Goal: Register for event/course

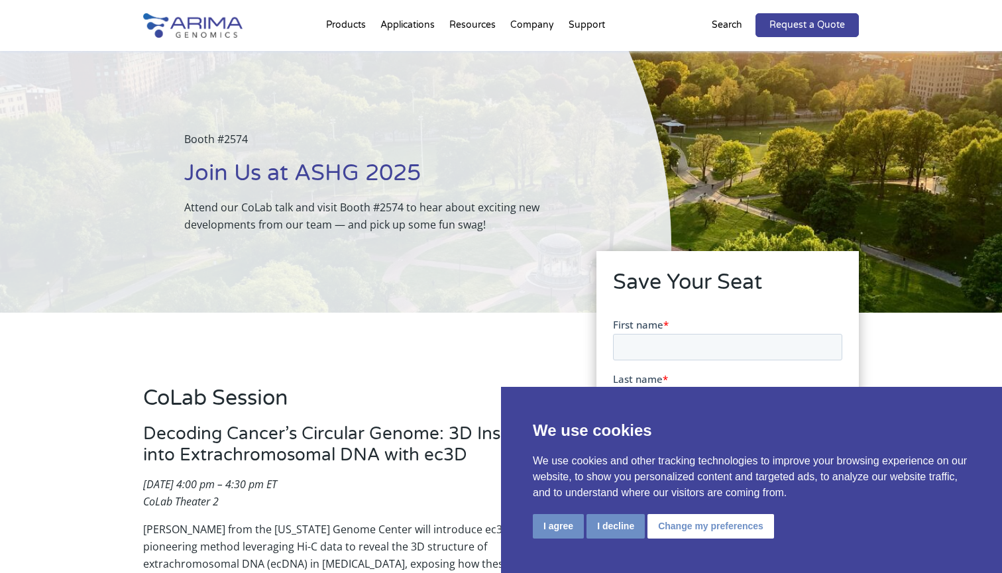
click at [566, 524] on button "I agree" at bounding box center [558, 526] width 51 height 25
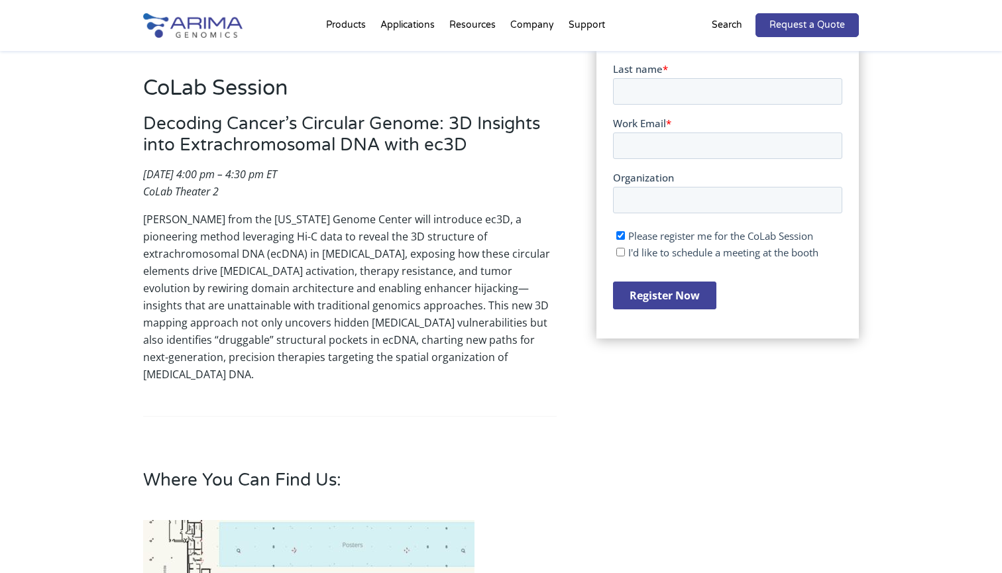
scroll to position [308, 0]
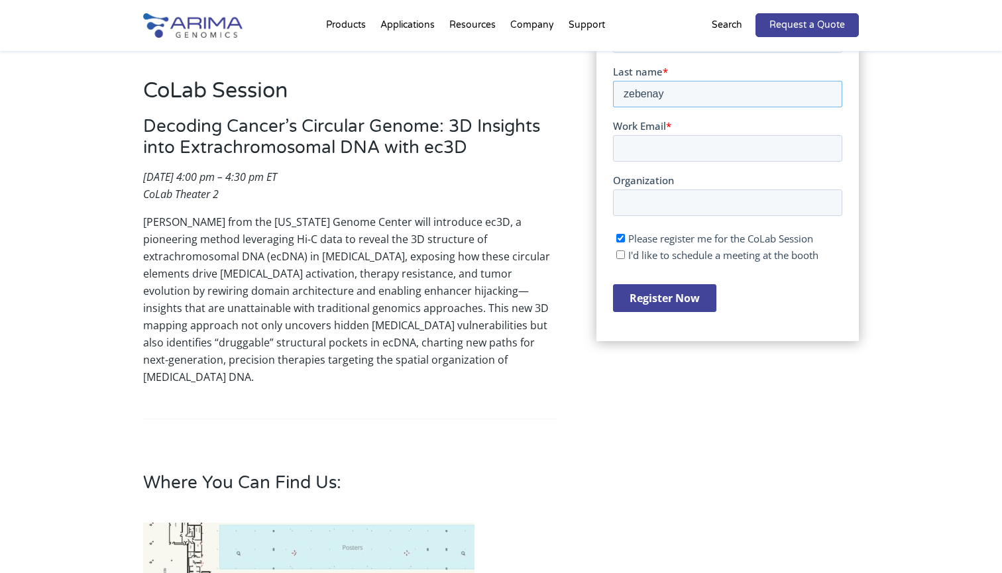
click at [646, 97] on input "zebenay" at bounding box center [727, 93] width 229 height 27
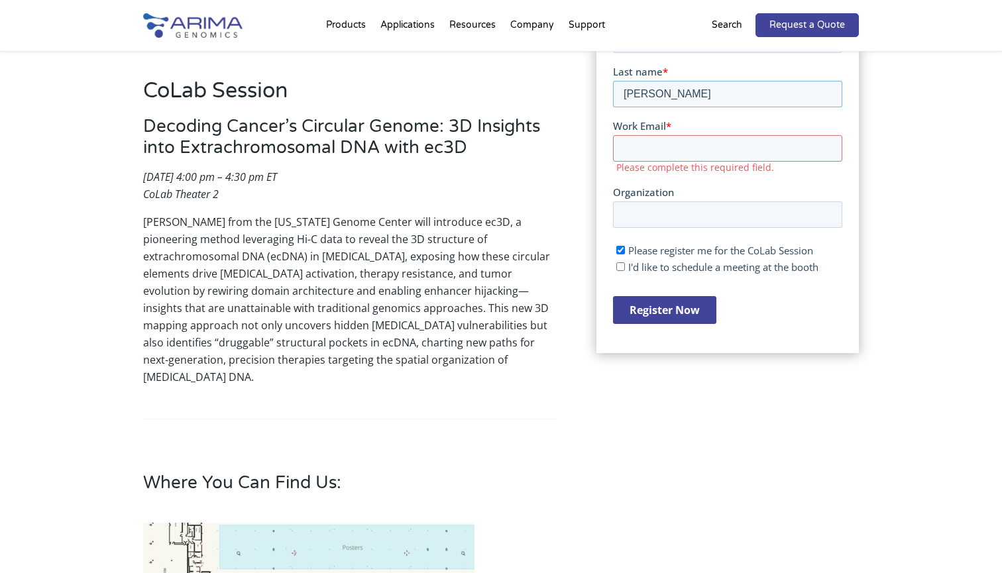
type input "[PERSON_NAME]"
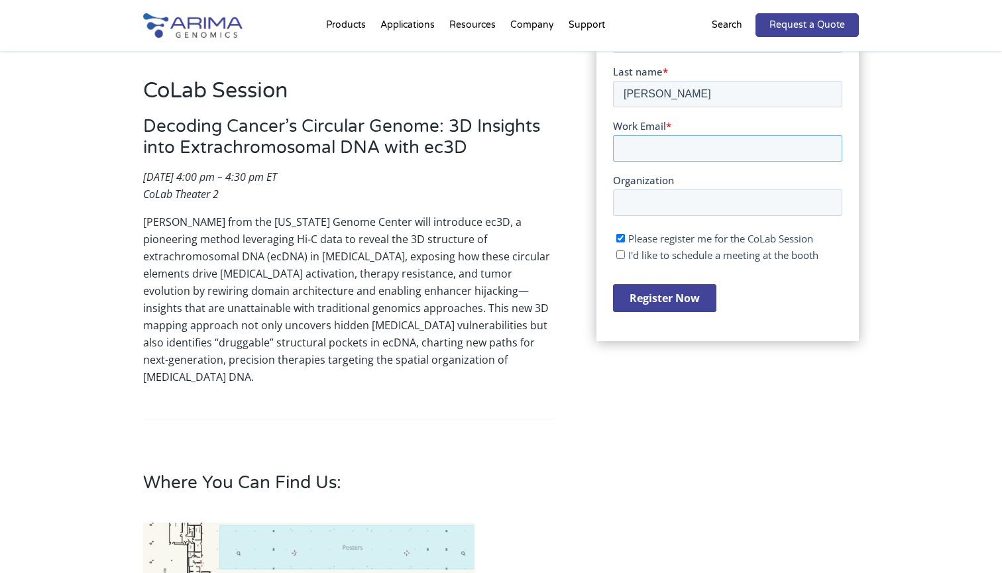
click at [636, 139] on input "Work Email *" at bounding box center [727, 148] width 229 height 27
type input "cr23646@bristol.ac.uk"
type input "[GEOGRAPHIC_DATA]"
click at [668, 303] on input "Register Now" at bounding box center [664, 298] width 103 height 28
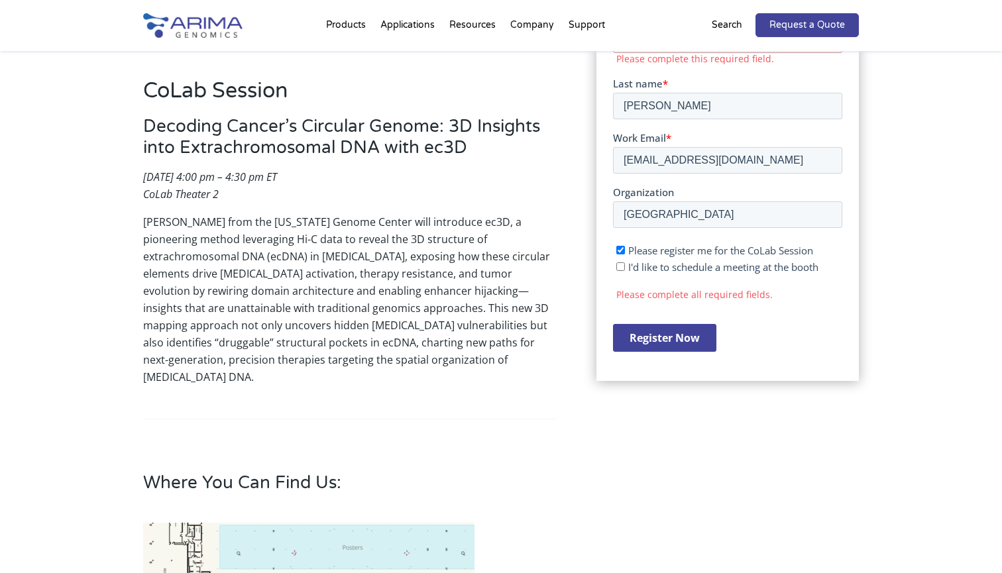
scroll to position [12, 0]
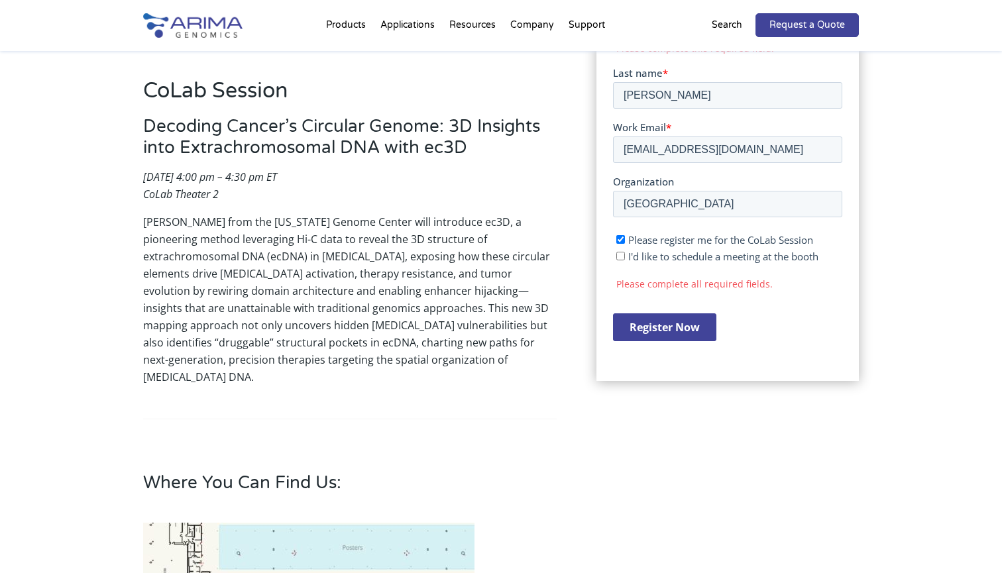
click at [625, 257] on label "I'd like to schedule a meeting at the booth" at bounding box center [729, 255] width 226 height 13
click at [625, 257] on input "I'd like to schedule a meeting at the booth" at bounding box center [620, 255] width 9 height 9
click at [621, 256] on input "I'd like to schedule a meeting at the booth" at bounding box center [620, 255] width 9 height 9
click at [619, 259] on input "I'd like to schedule a meeting at the booth" at bounding box center [620, 255] width 9 height 9
checkbox input "true"
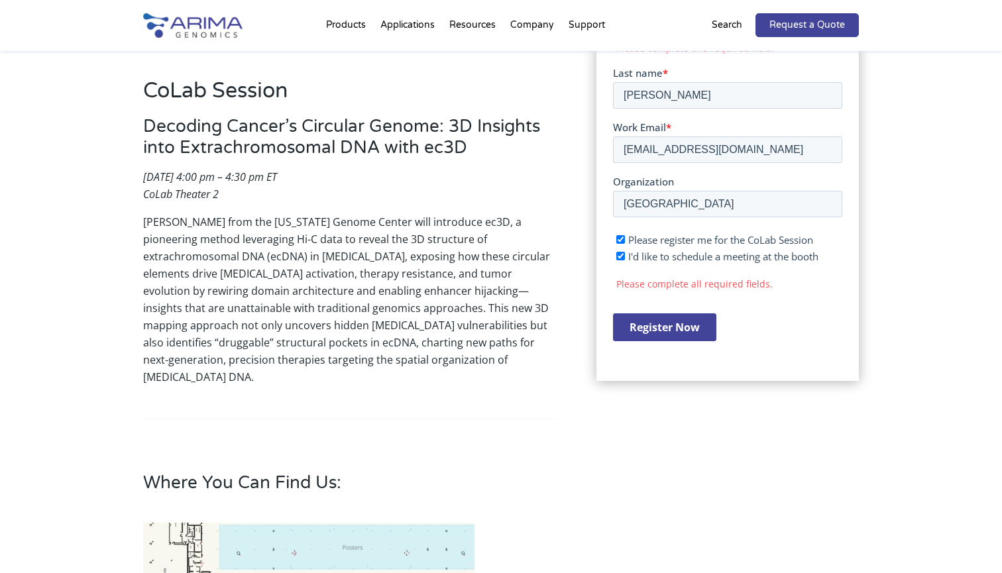
click at [615, 256] on ul "Please register me for the CoLab Session I'd like to schedule a meeting at the …" at bounding box center [727, 245] width 229 height 33
click at [642, 329] on input "Register Now" at bounding box center [664, 327] width 103 height 28
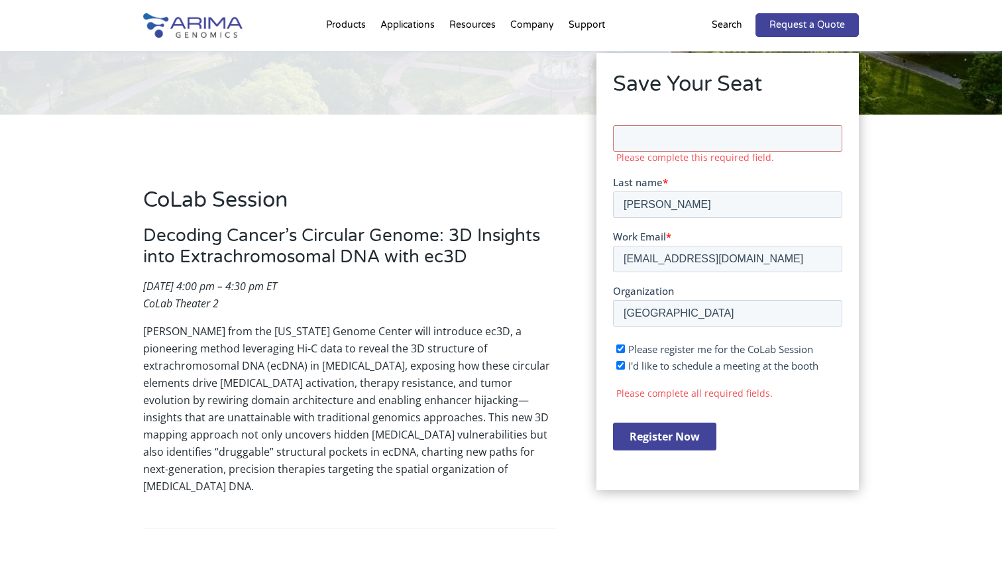
scroll to position [84, 0]
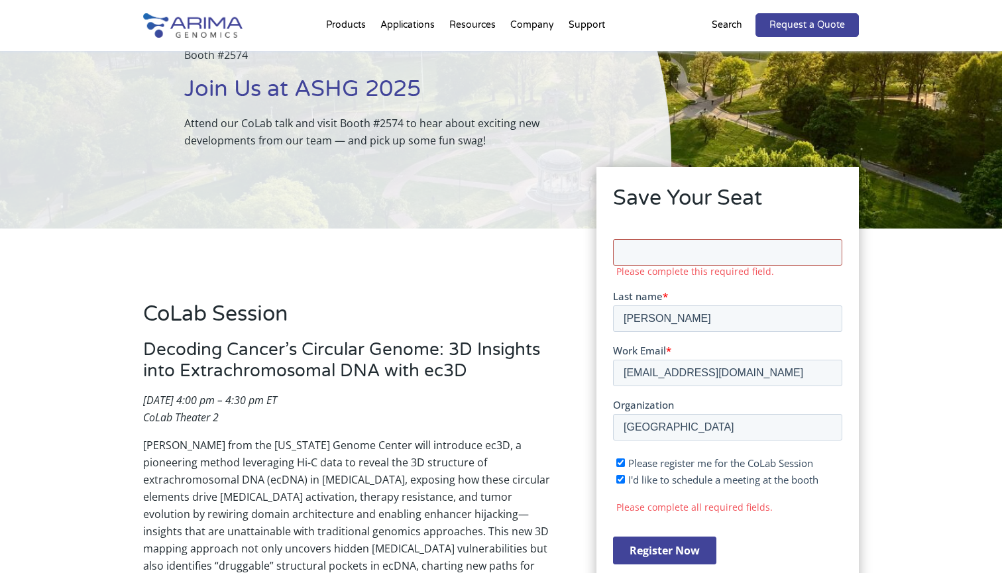
click at [827, 251] on input "First name *" at bounding box center [727, 252] width 229 height 27
click at [758, 324] on input "[PERSON_NAME]" at bounding box center [727, 318] width 229 height 27
click at [688, 265] on label "Please complete this required field." at bounding box center [729, 271] width 226 height 12
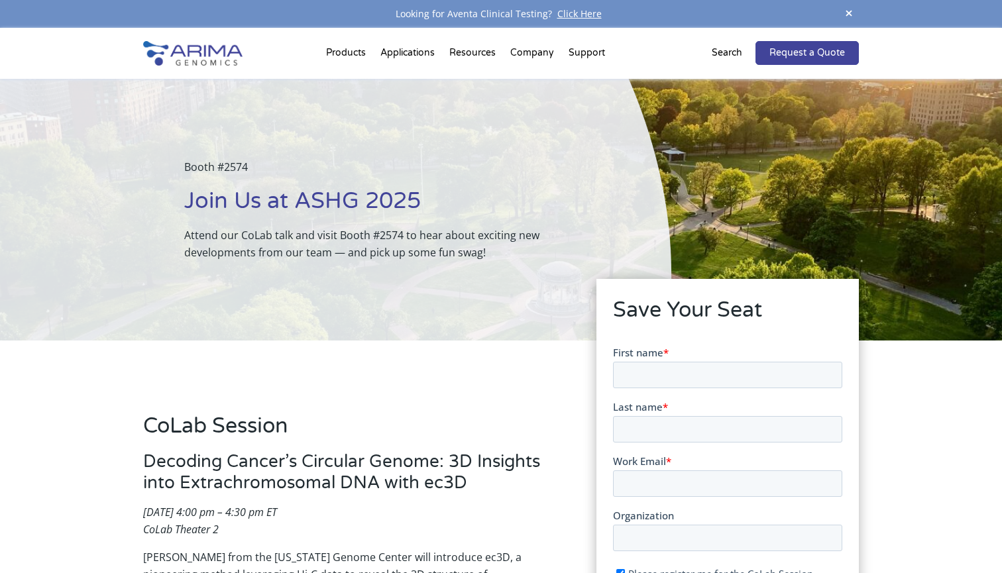
scroll to position [84, 0]
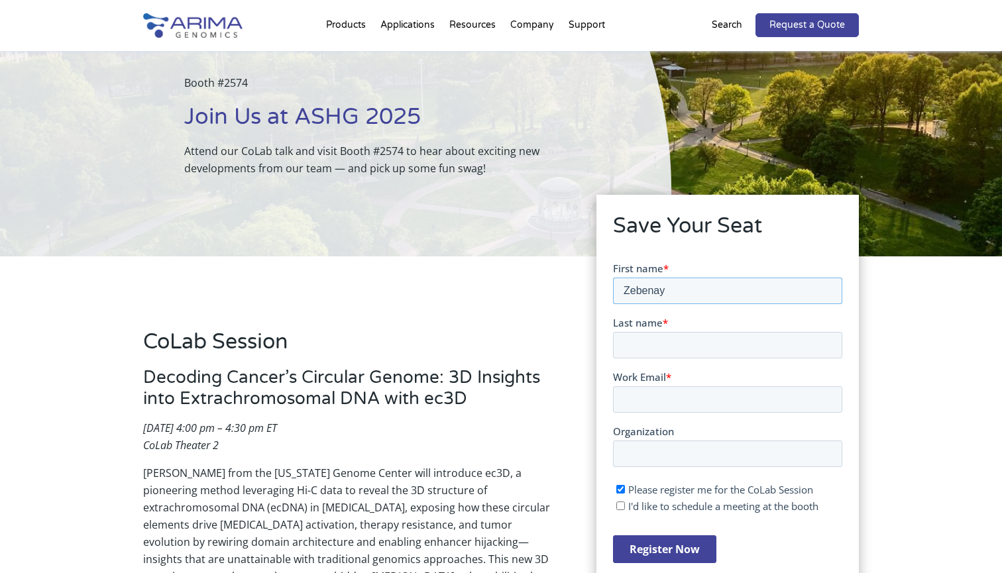
type input "Zebenay"
click at [700, 316] on label "Last name *" at bounding box center [727, 322] width 229 height 13
click at [700, 331] on input "Last name *" at bounding box center [727, 344] width 229 height 27
type input "[PERSON_NAME]"
type input "[EMAIL_ADDRESS][PERSON_NAME][DOMAIN_NAME]"
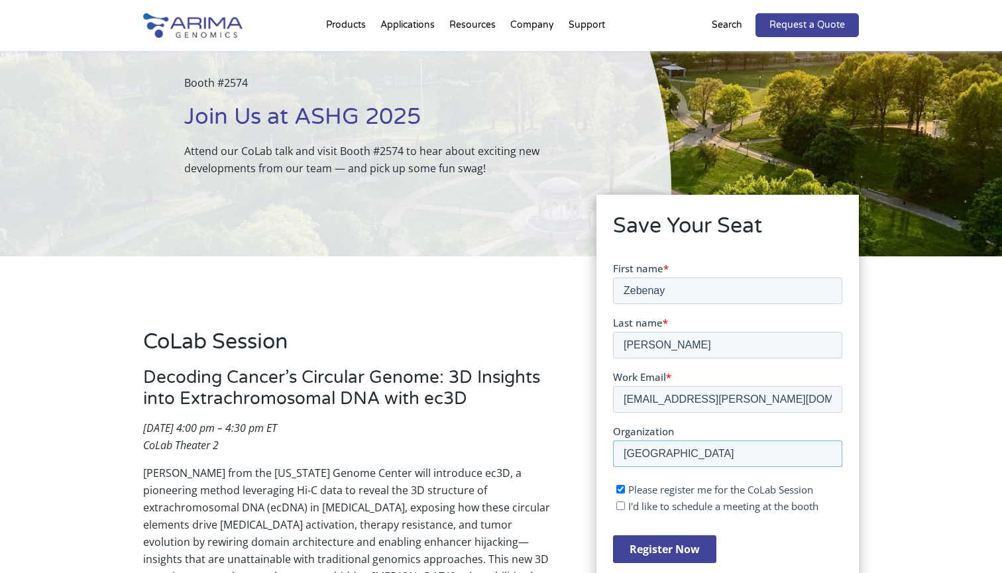
type input "[GEOGRAPHIC_DATA]"
click at [675, 555] on input "Register Now" at bounding box center [664, 549] width 103 height 28
